Goal: Task Accomplishment & Management: Manage account settings

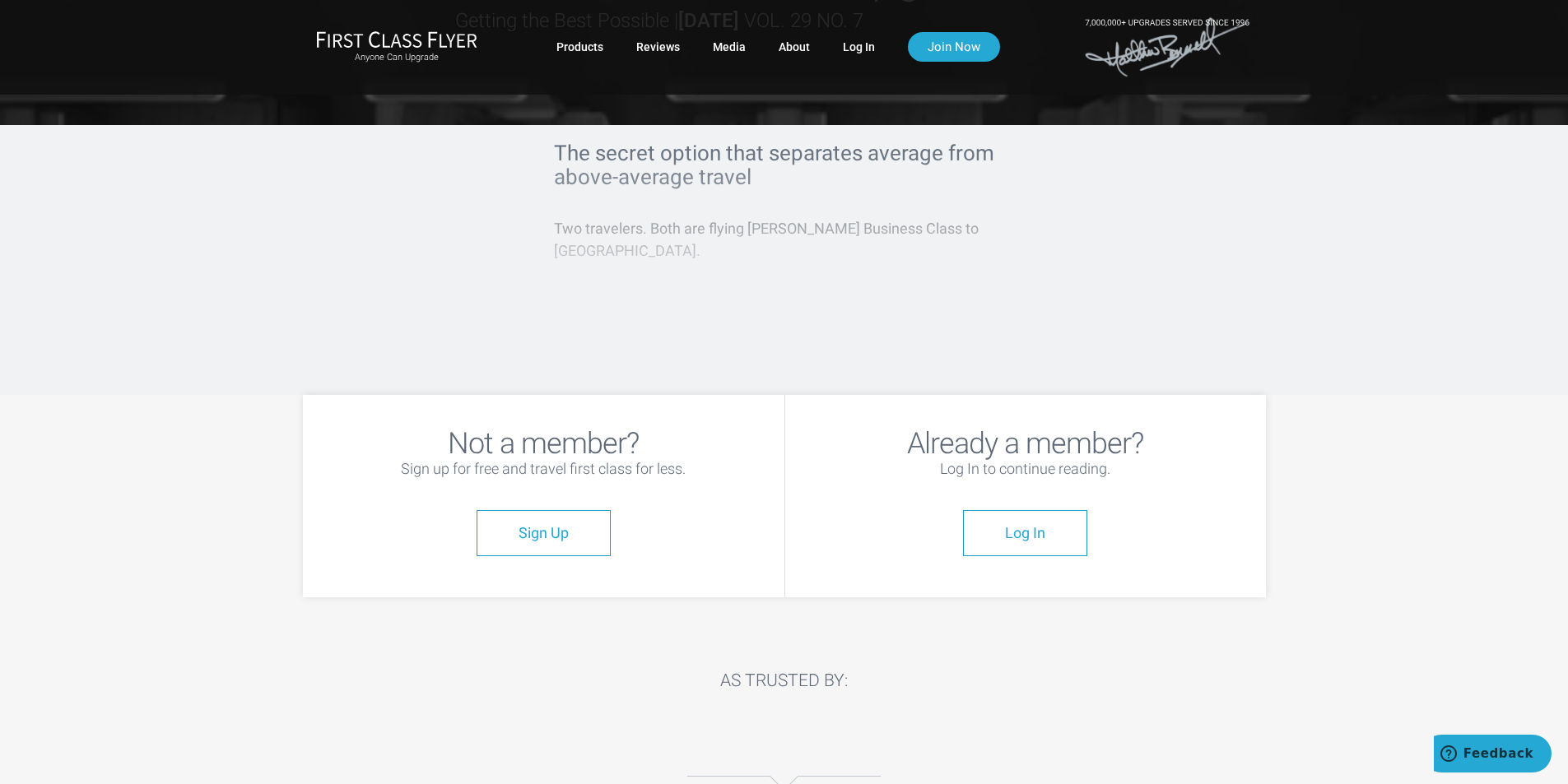
scroll to position [164, 0]
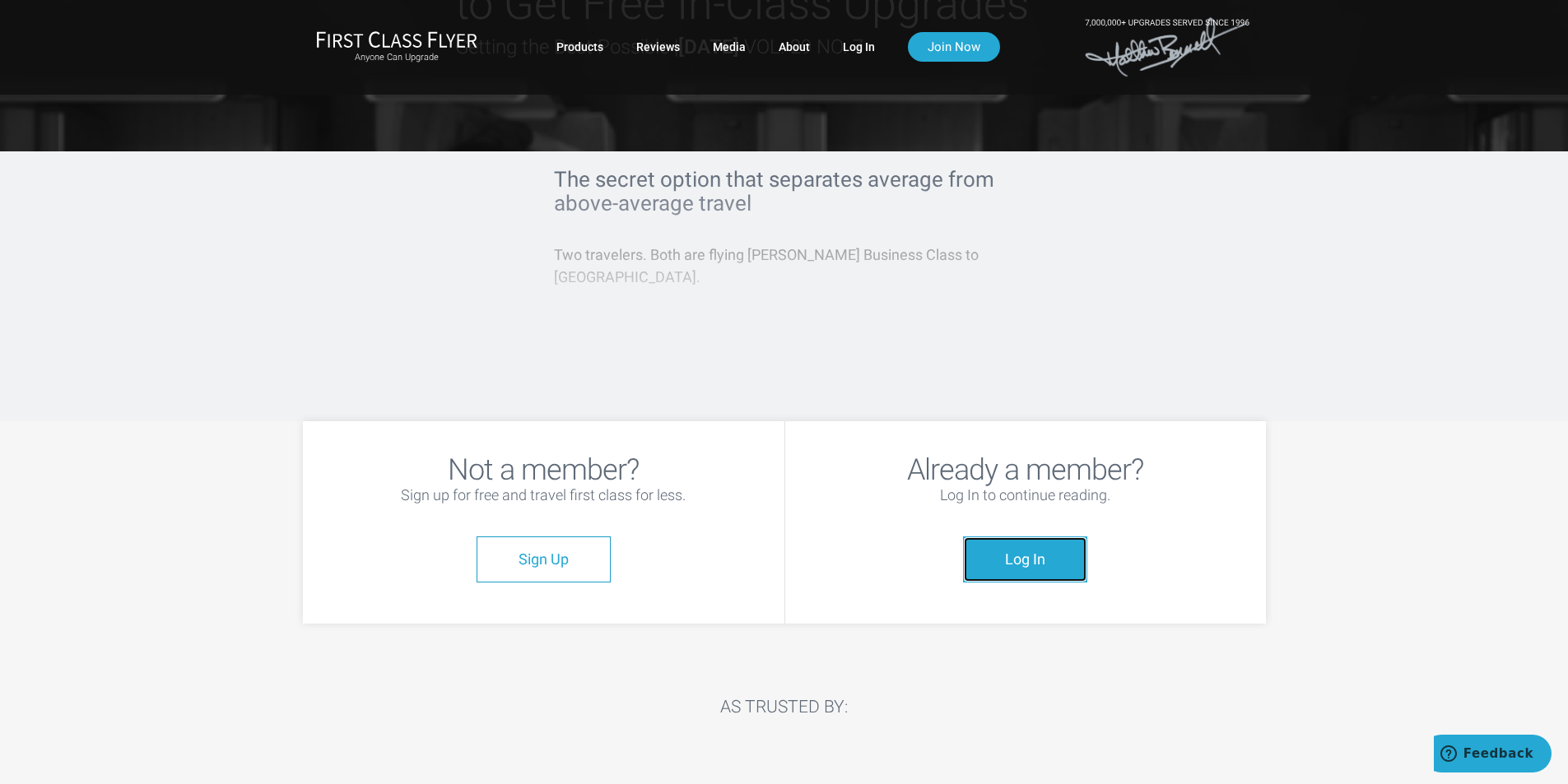
click at [1053, 540] on link "Log In" at bounding box center [1025, 559] width 124 height 46
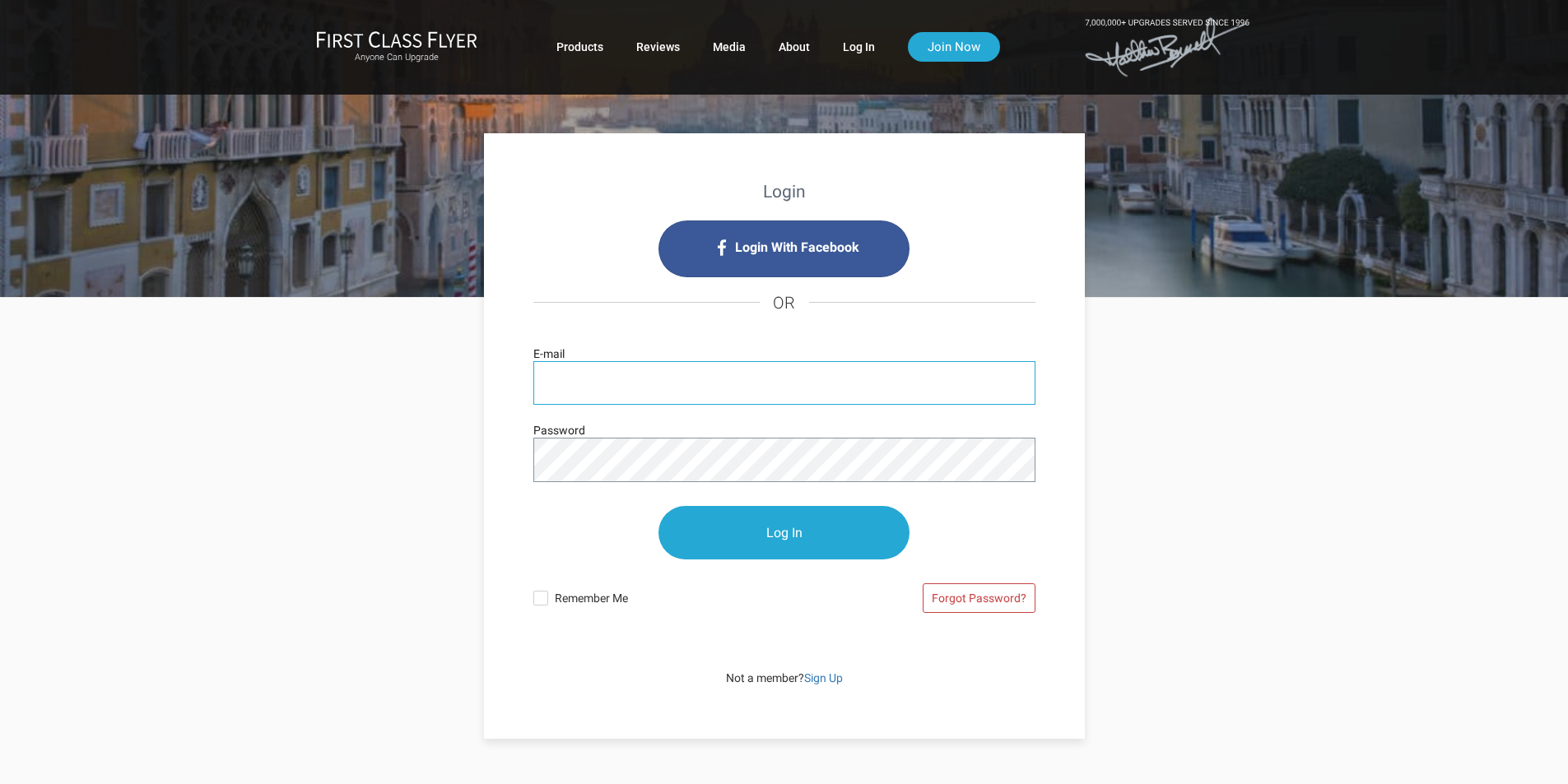
click at [655, 376] on input "E-mail" at bounding box center [784, 383] width 502 height 43
click at [606, 377] on input "E-mail" at bounding box center [784, 383] width 502 height 43
click at [621, 383] on input "E-mail" at bounding box center [784, 383] width 502 height 43
click at [623, 380] on input "E-mail" at bounding box center [784, 383] width 502 height 43
click at [613, 387] on input "E-mail" at bounding box center [784, 383] width 502 height 43
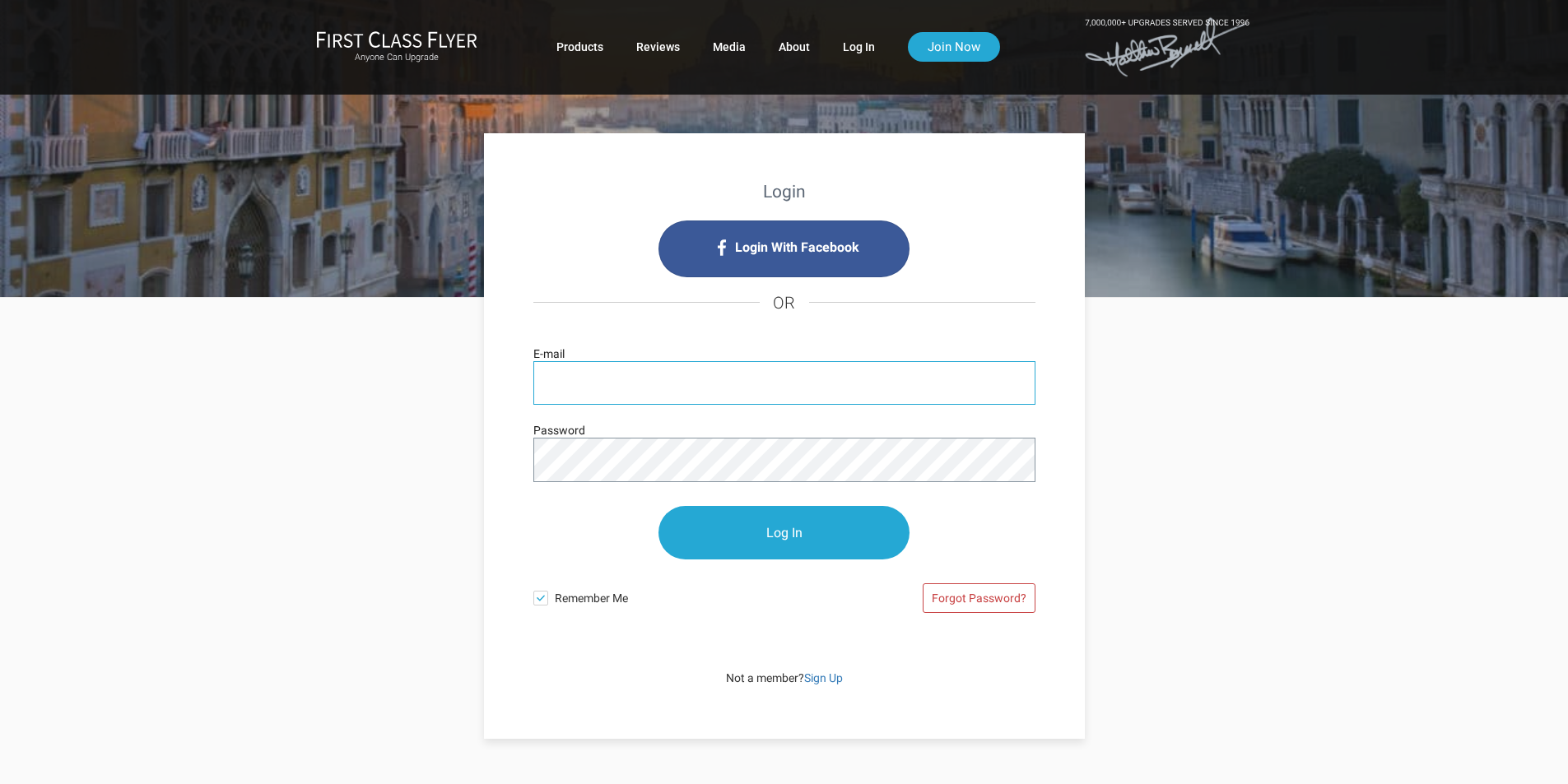
click at [626, 373] on input "E-mail" at bounding box center [784, 383] width 502 height 43
click at [634, 366] on input "E-mail" at bounding box center [784, 383] width 502 height 43
click at [1260, 322] on div "Login Login With Facebook OR E-mail Password Log In Remember Me Forgot Password…" at bounding box center [784, 518] width 963 height 441
